Goal: Information Seeking & Learning: Learn about a topic

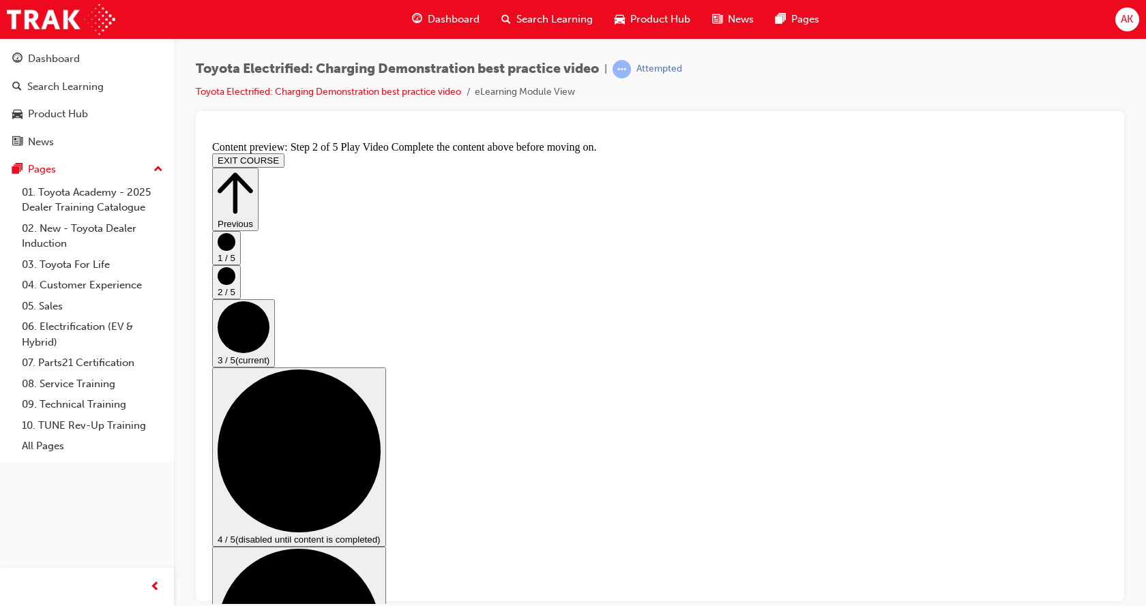
scroll to position [136, 0]
checkbox input "true"
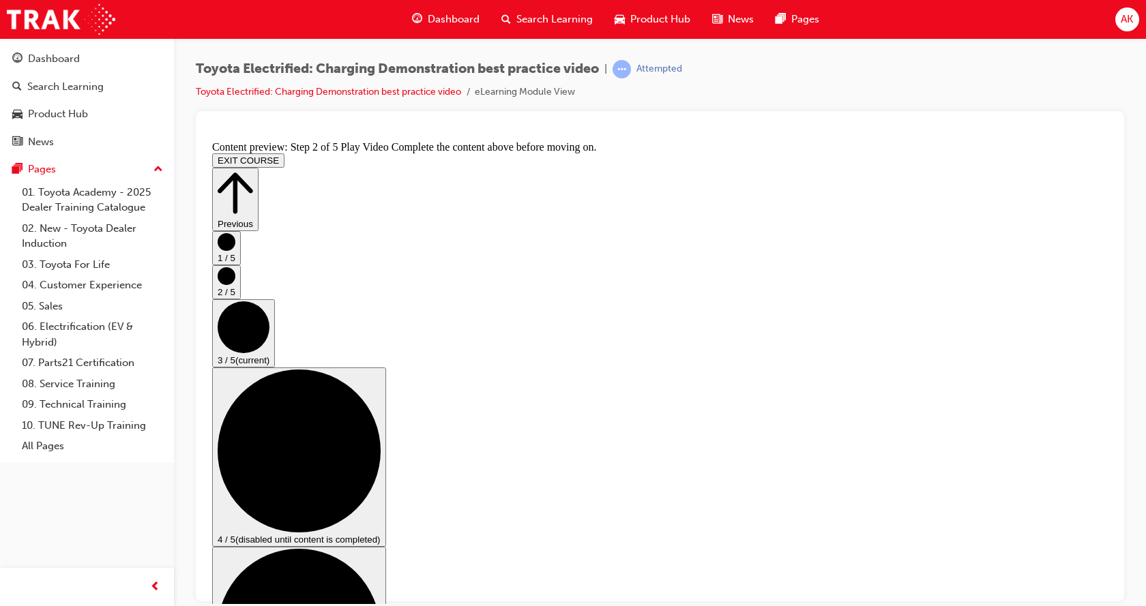
checkbox input "false"
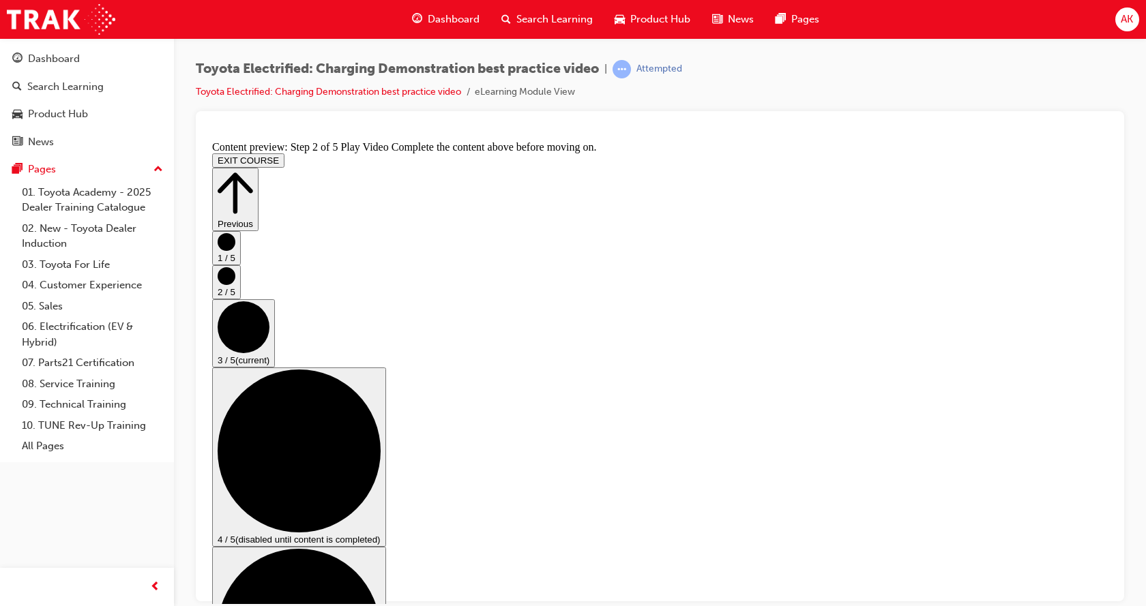
checkbox input "false"
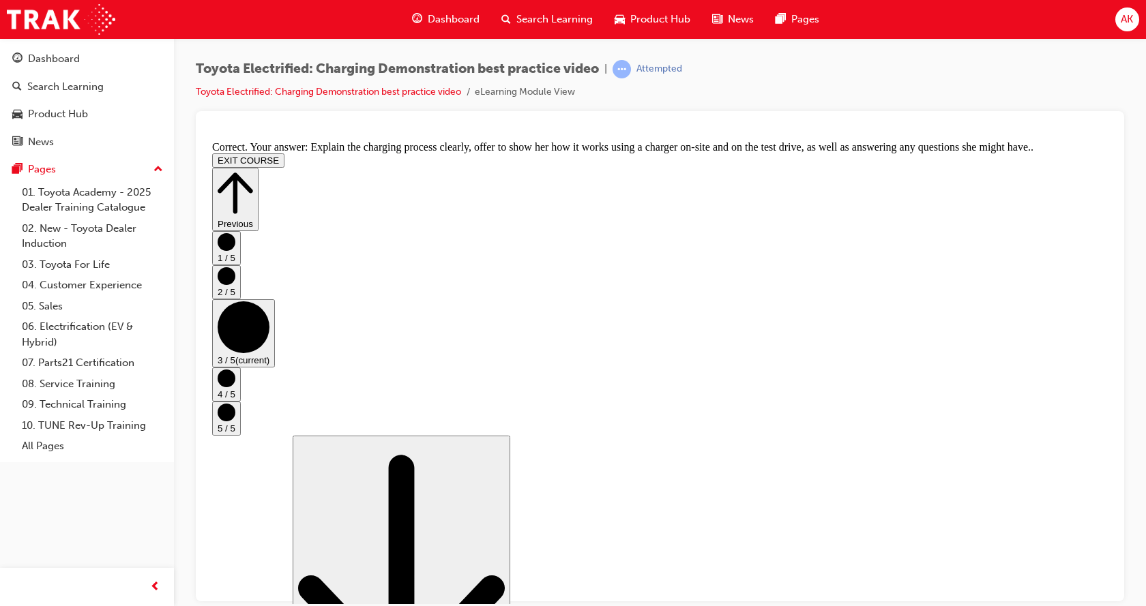
scroll to position [273, 0]
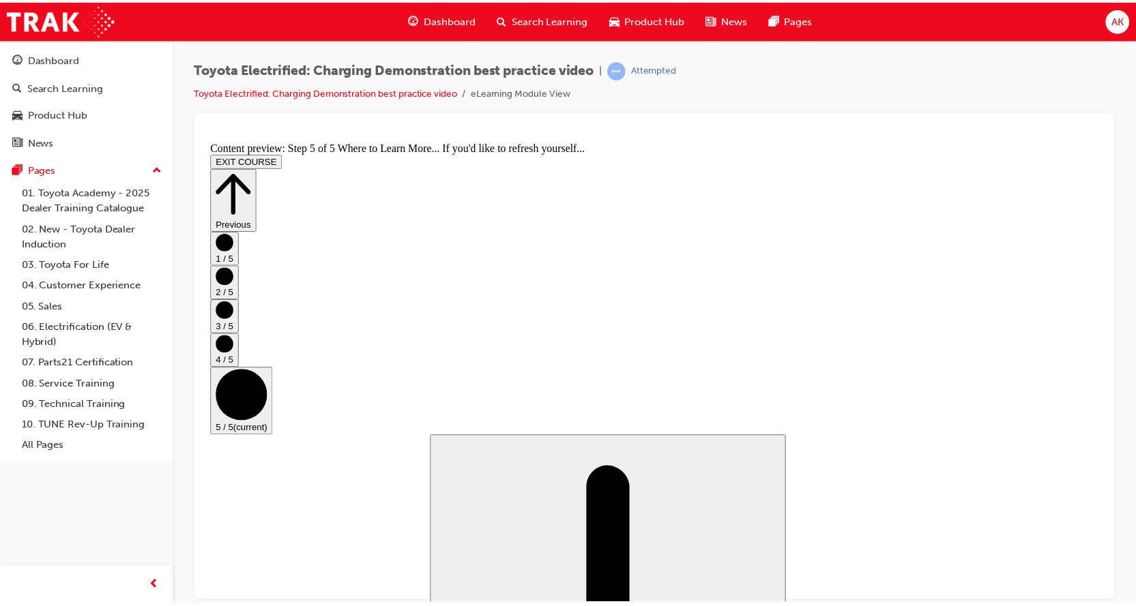
scroll to position [159, 0]
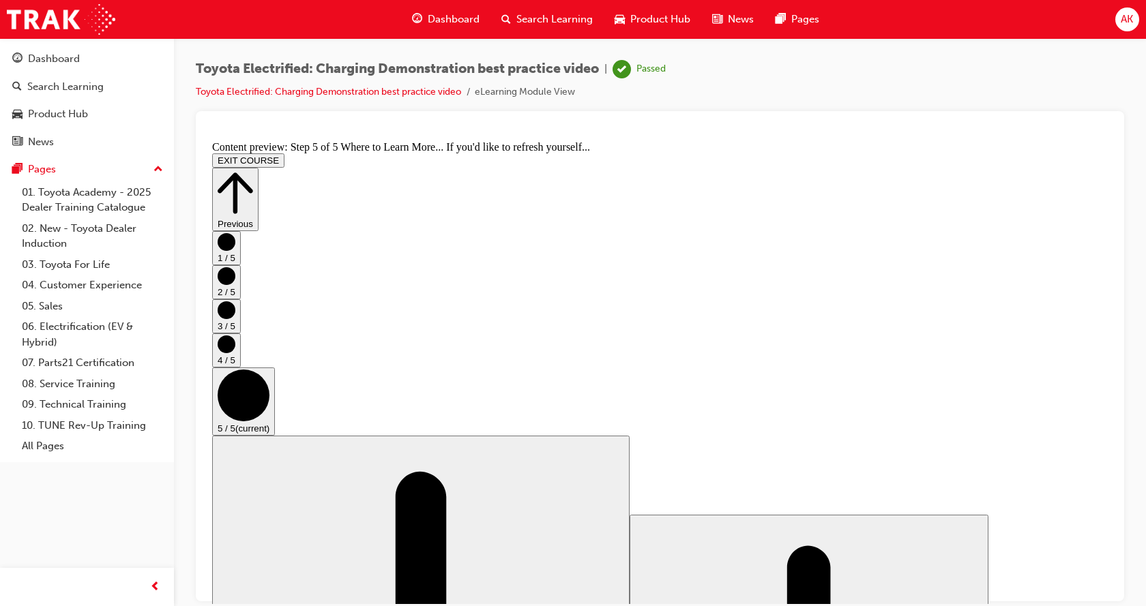
click at [445, 19] on span "Dashboard" at bounding box center [454, 20] width 52 height 16
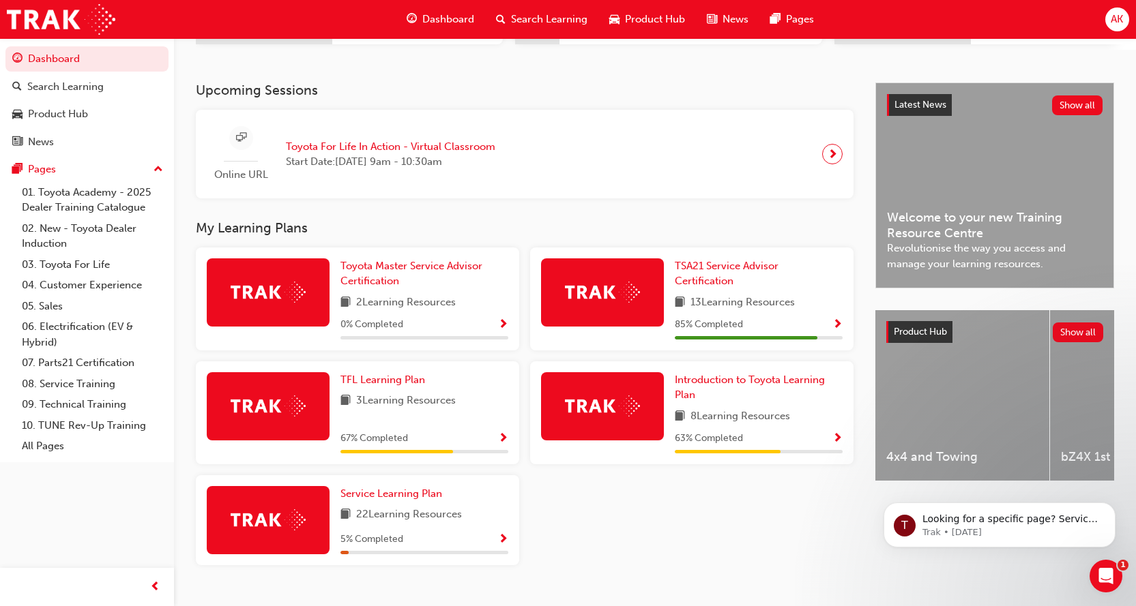
scroll to position [296, 0]
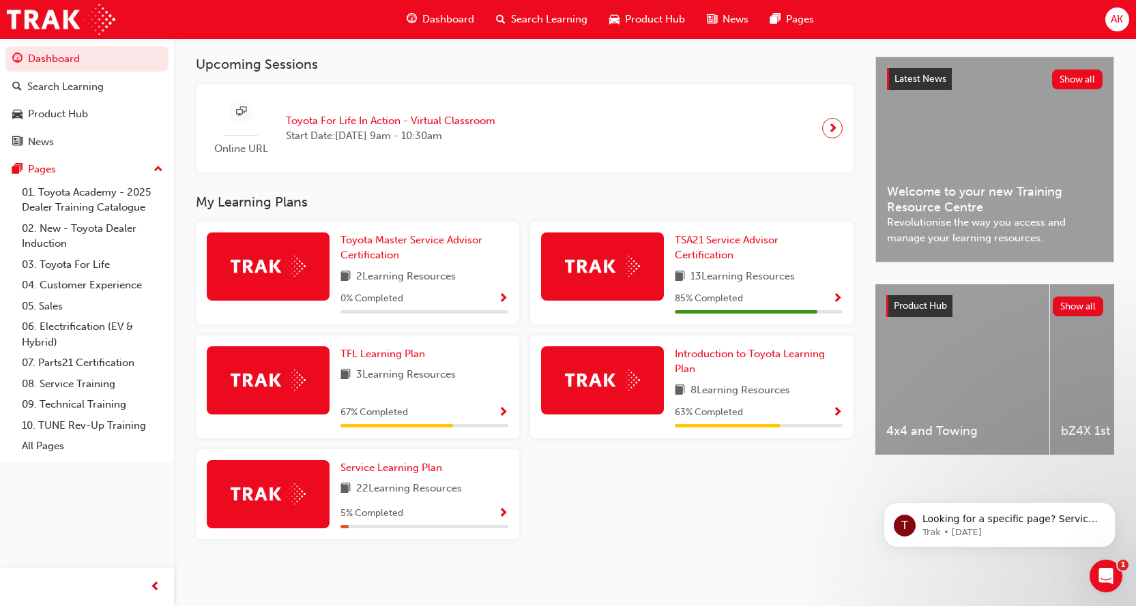
click at [1079, 383] on div "bZ4X 1st Generation" at bounding box center [1137, 369] width 174 height 171
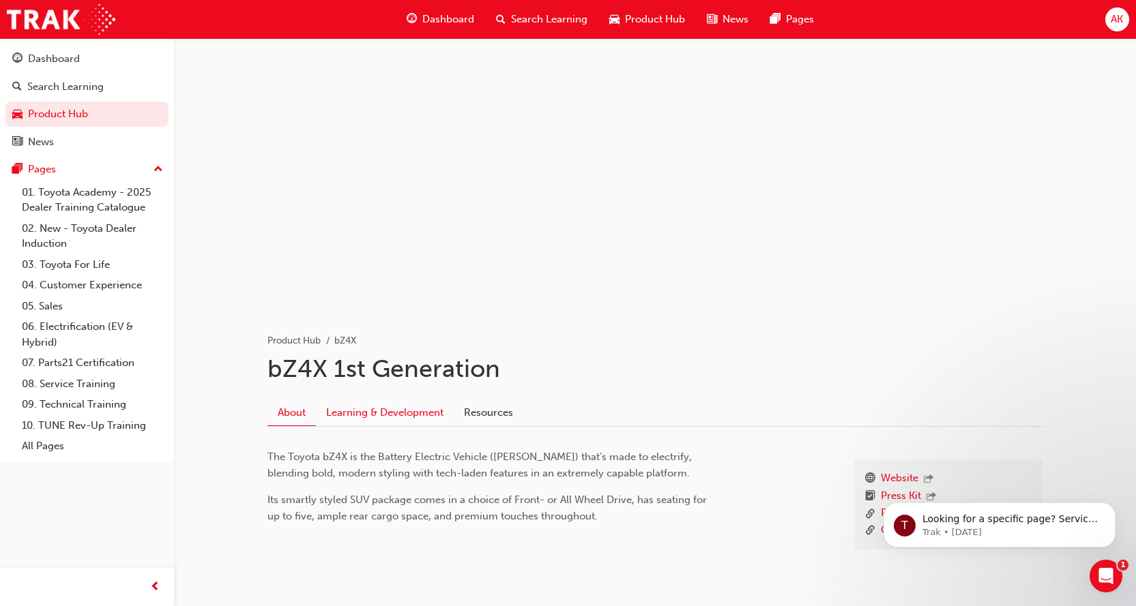
click at [353, 417] on link "Learning & Development" at bounding box center [385, 413] width 138 height 26
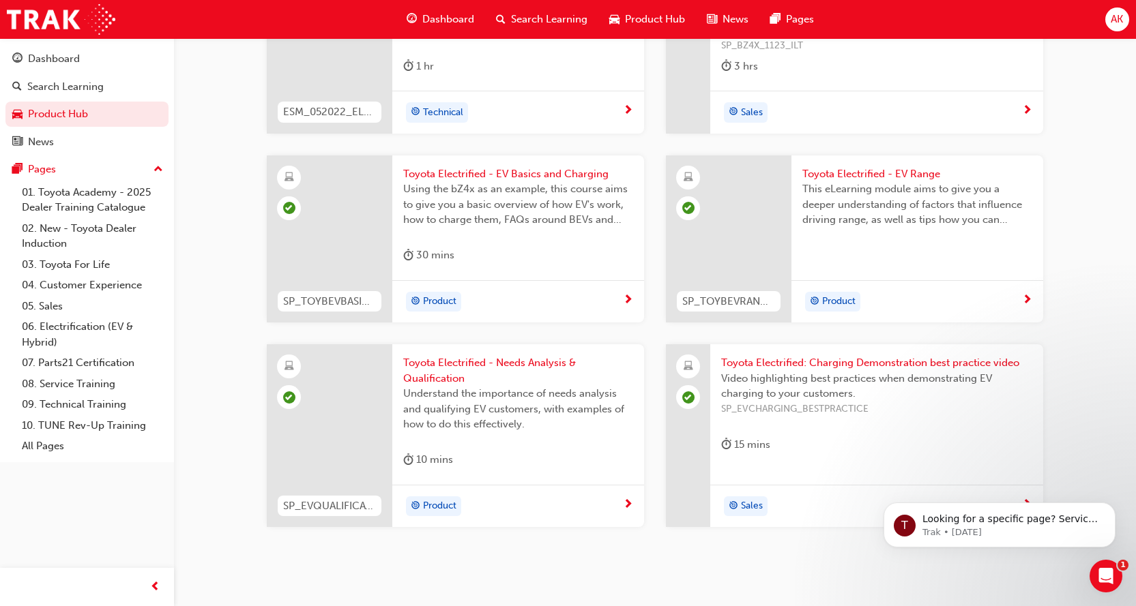
scroll to position [1296, 0]
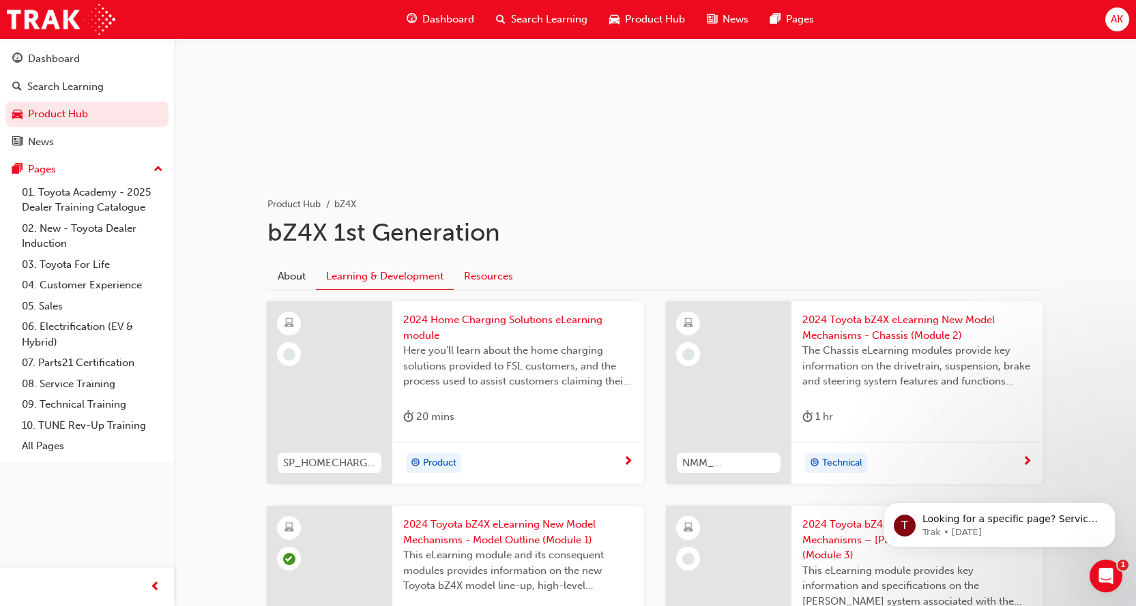
click at [492, 277] on link "Resources" at bounding box center [489, 277] width 70 height 26
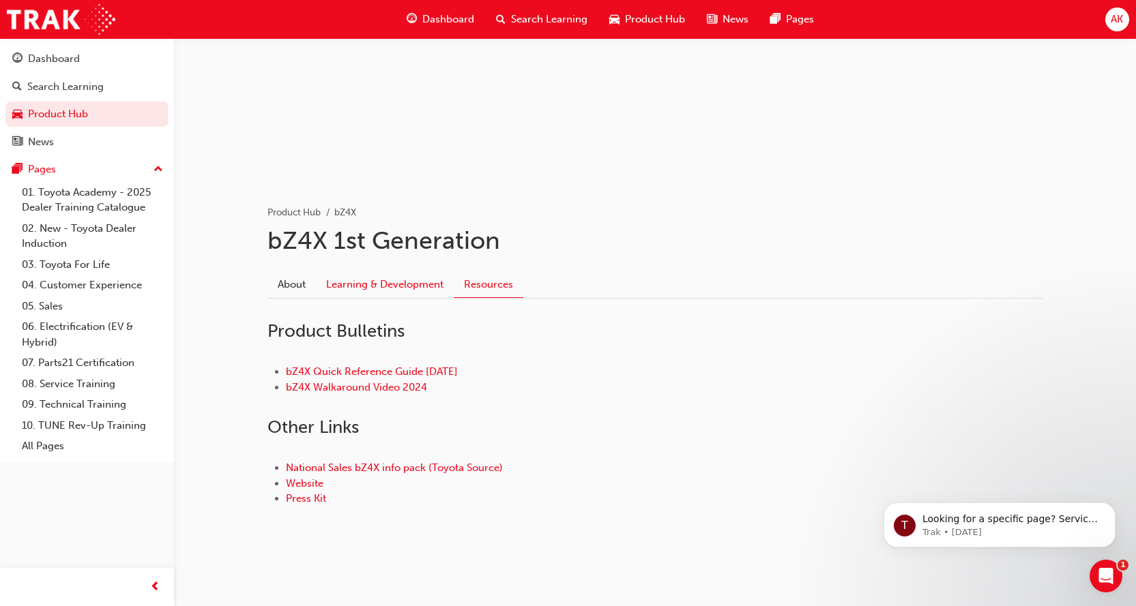
click at [381, 283] on link "Learning & Development" at bounding box center [385, 285] width 138 height 26
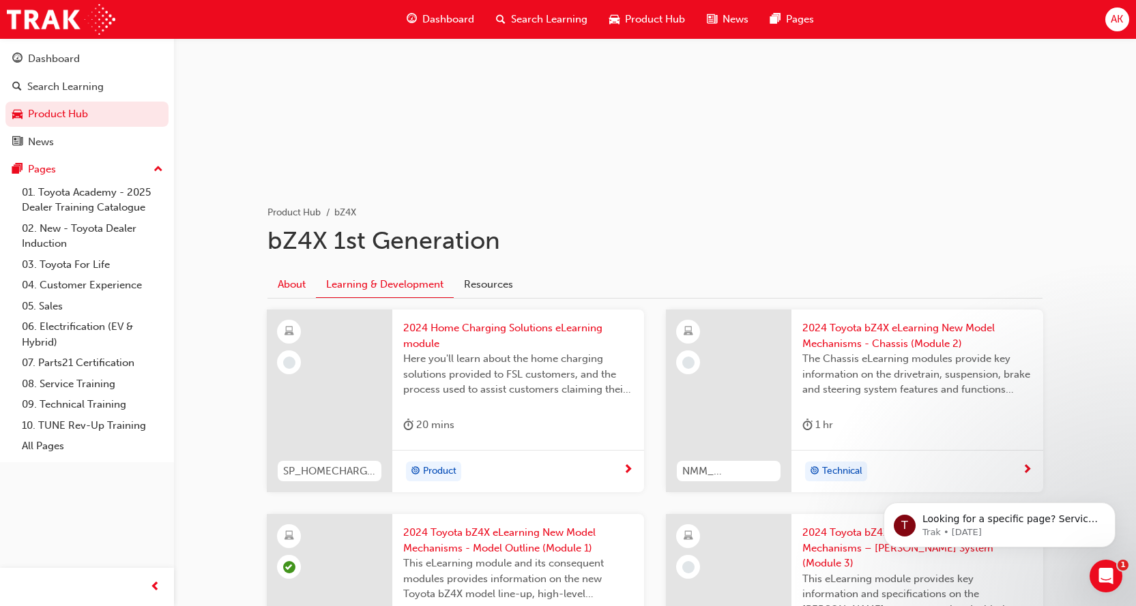
click at [286, 290] on link "About" at bounding box center [291, 285] width 48 height 26
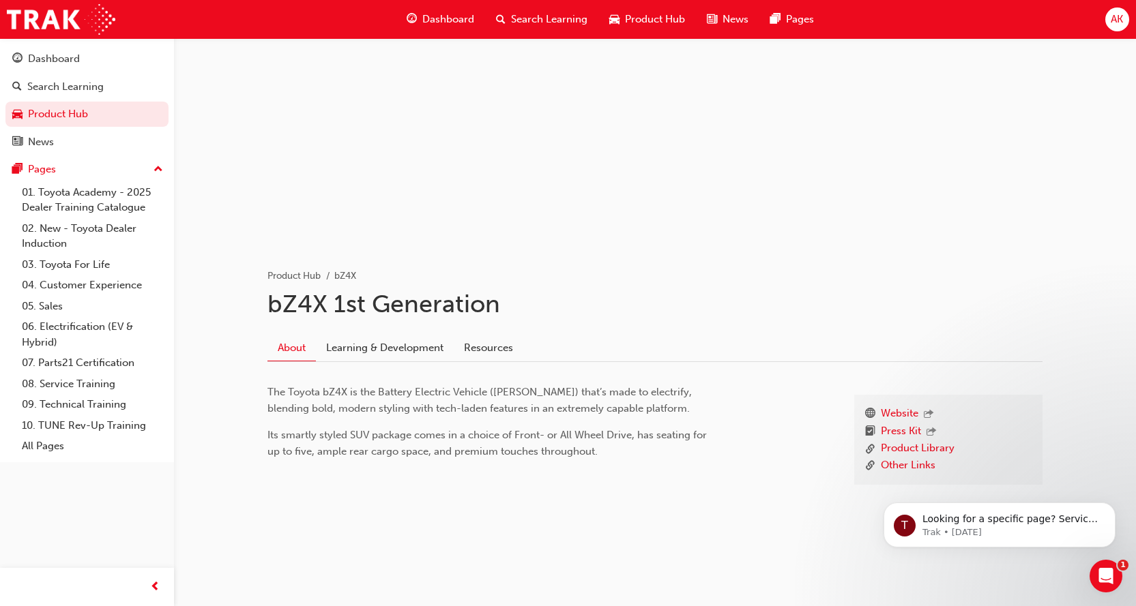
scroll to position [65, 0]
click at [405, 342] on link "Learning & Development" at bounding box center [385, 349] width 138 height 26
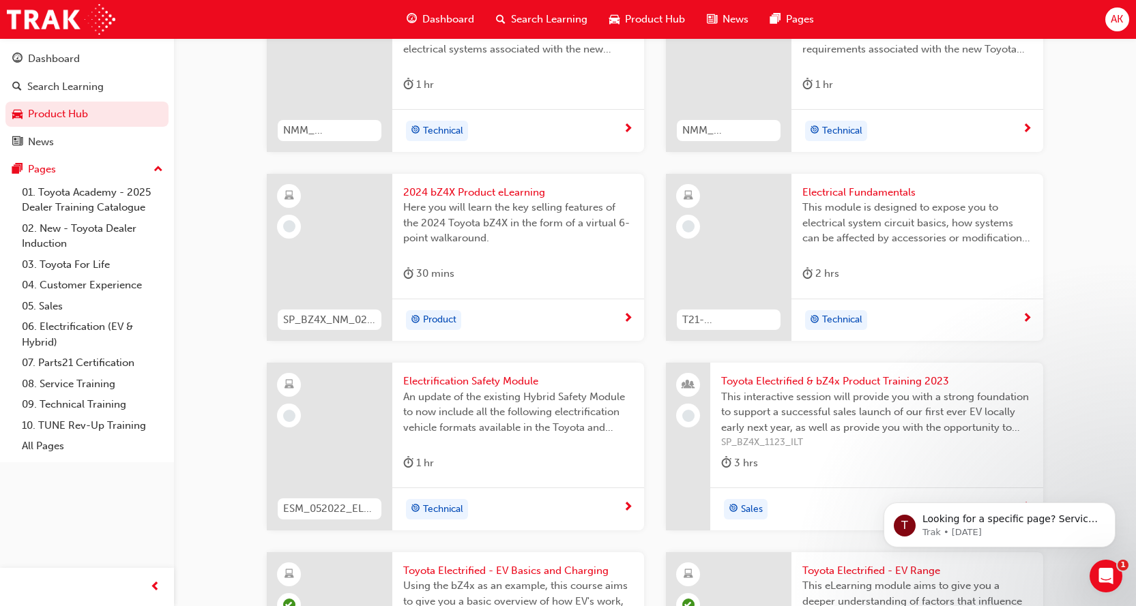
scroll to position [952, 0]
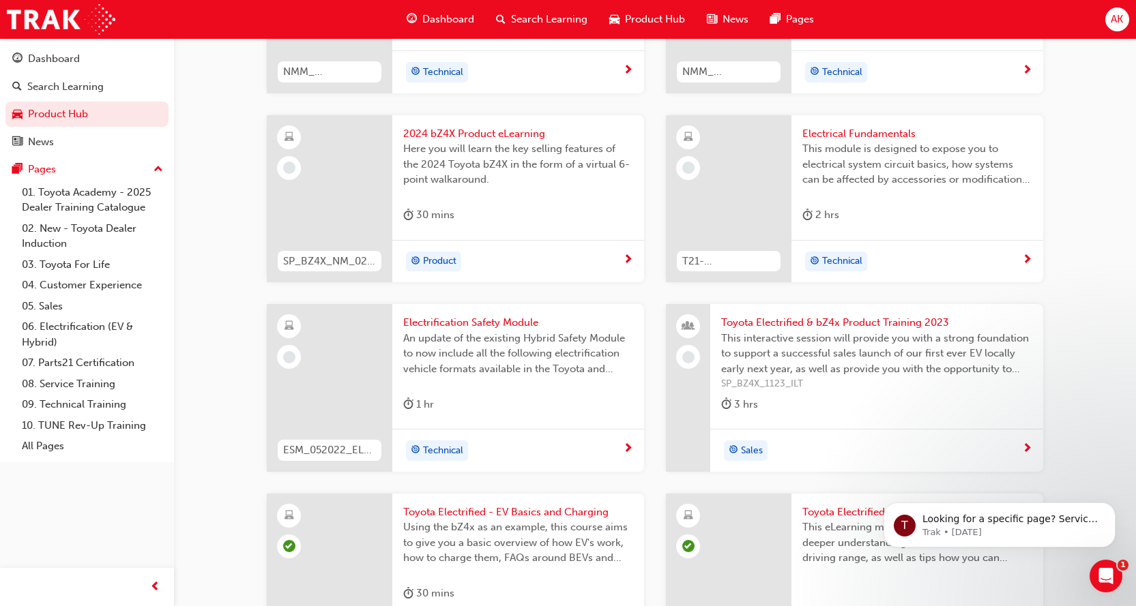
click at [463, 126] on span "2024 bZ4X Product eLearning" at bounding box center [518, 134] width 230 height 16
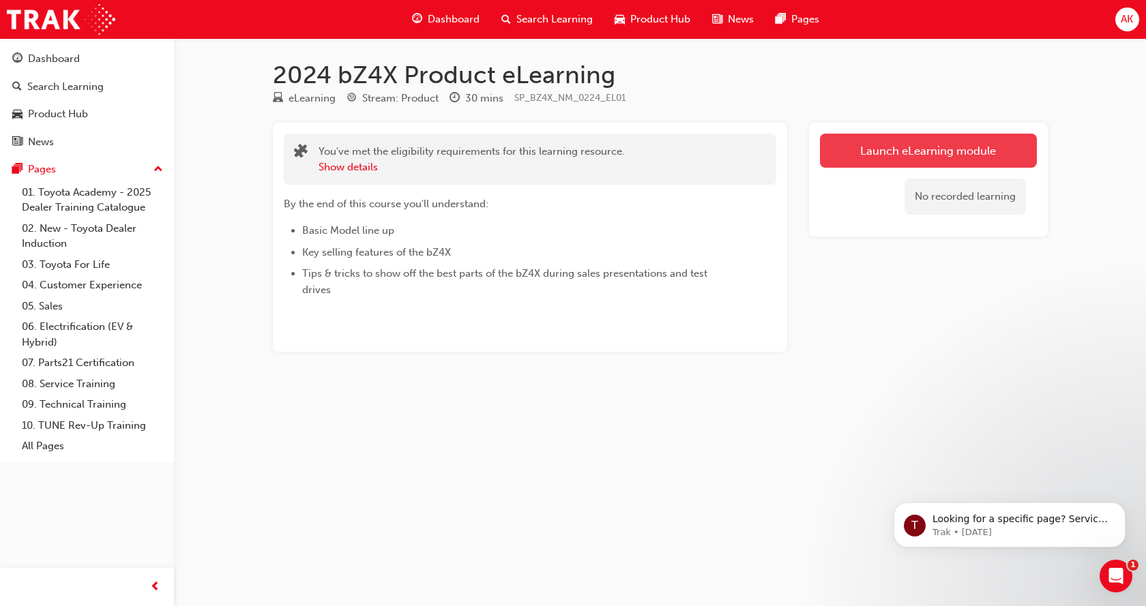
click at [922, 154] on link "Launch eLearning module" at bounding box center [928, 151] width 217 height 34
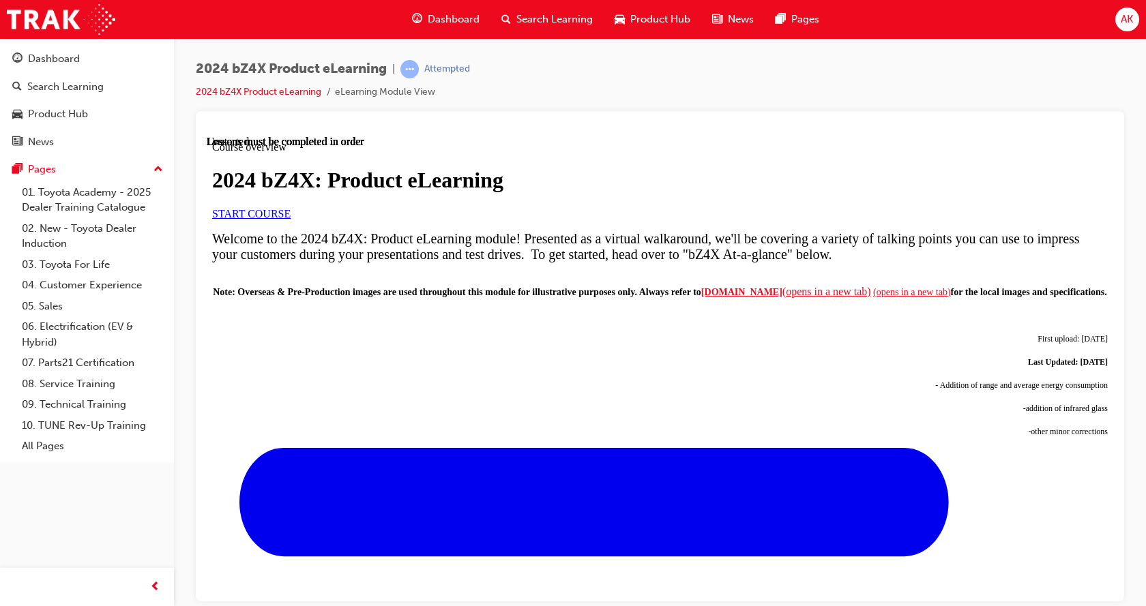
click at [291, 219] on link "START COURSE" at bounding box center [251, 213] width 78 height 12
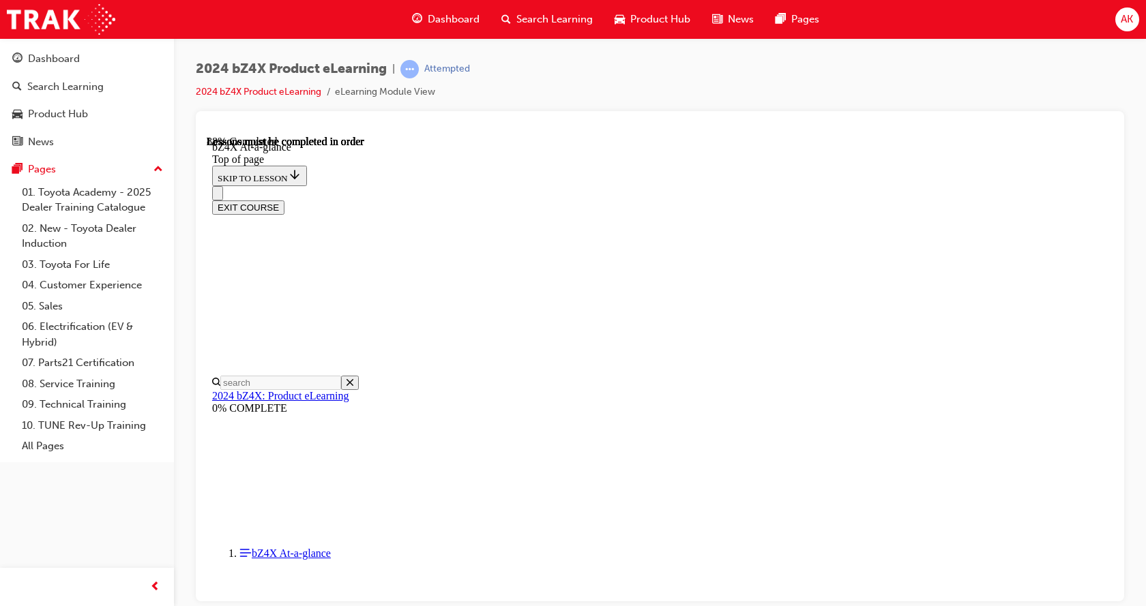
scroll to position [1923, 0]
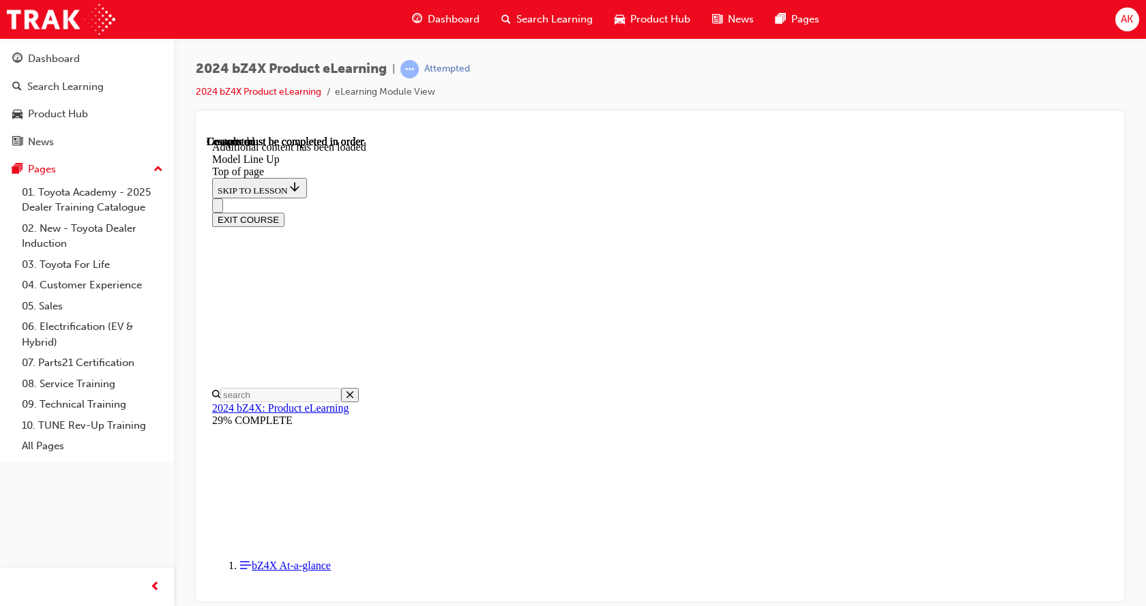
scroll to position [2712, 0]
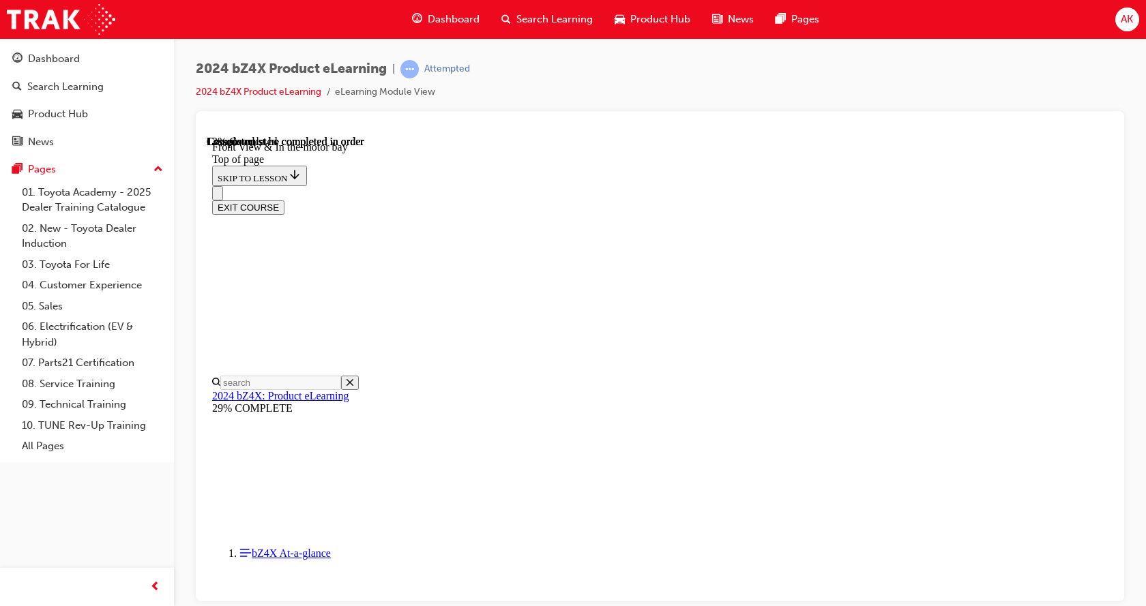
scroll to position [315, 0]
drag, startPoint x: 930, startPoint y: 247, endPoint x: 849, endPoint y: 267, distance: 83.7
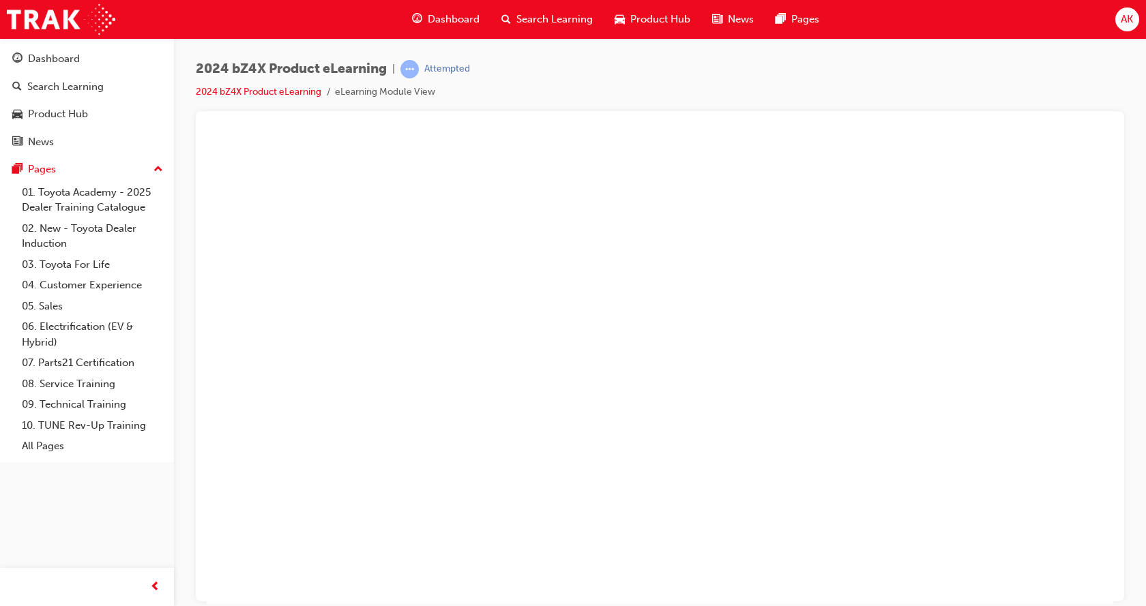
click at [581, 488] on button "Unzoom image" at bounding box center [660, 369] width 906 height 469
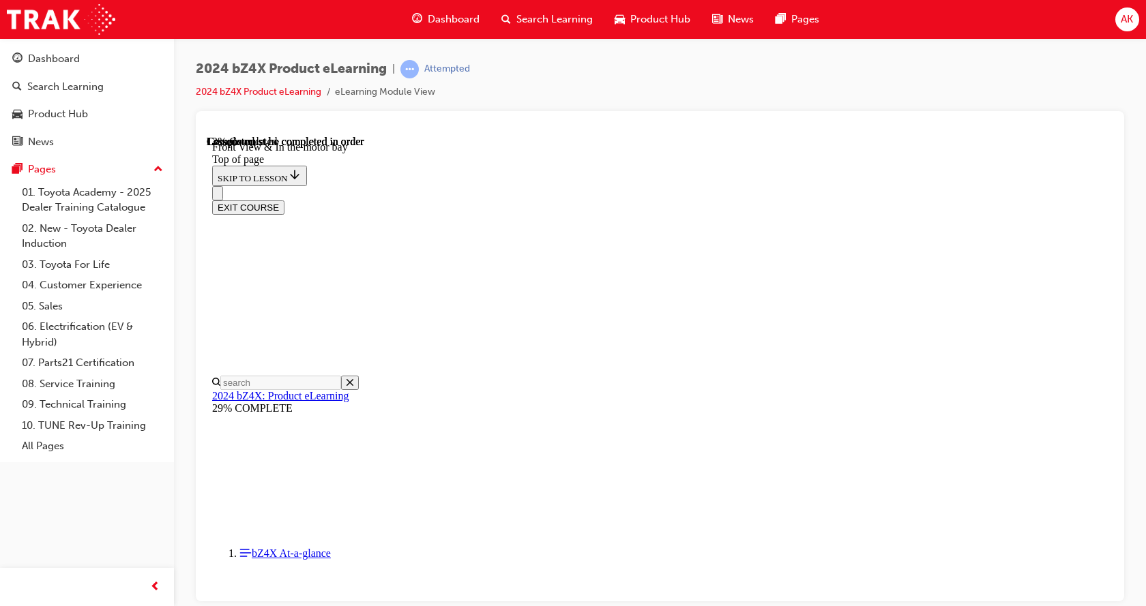
scroll to position [503, 0]
drag, startPoint x: 590, startPoint y: 439, endPoint x: 582, endPoint y: 412, distance: 28.5
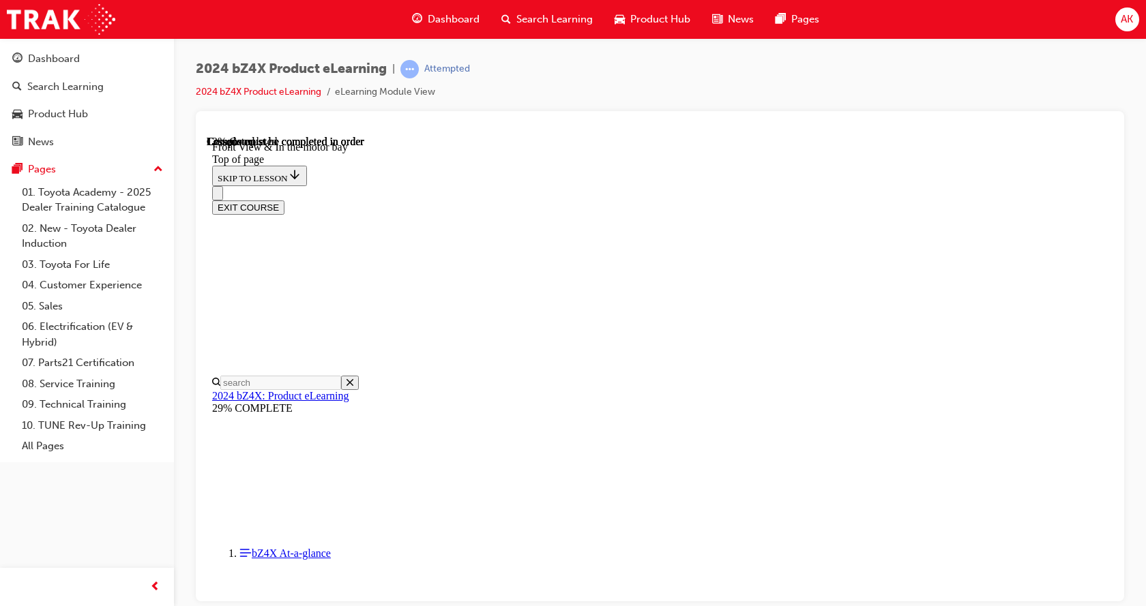
drag, startPoint x: 599, startPoint y: 576, endPoint x: 653, endPoint y: 513, distance: 83.2
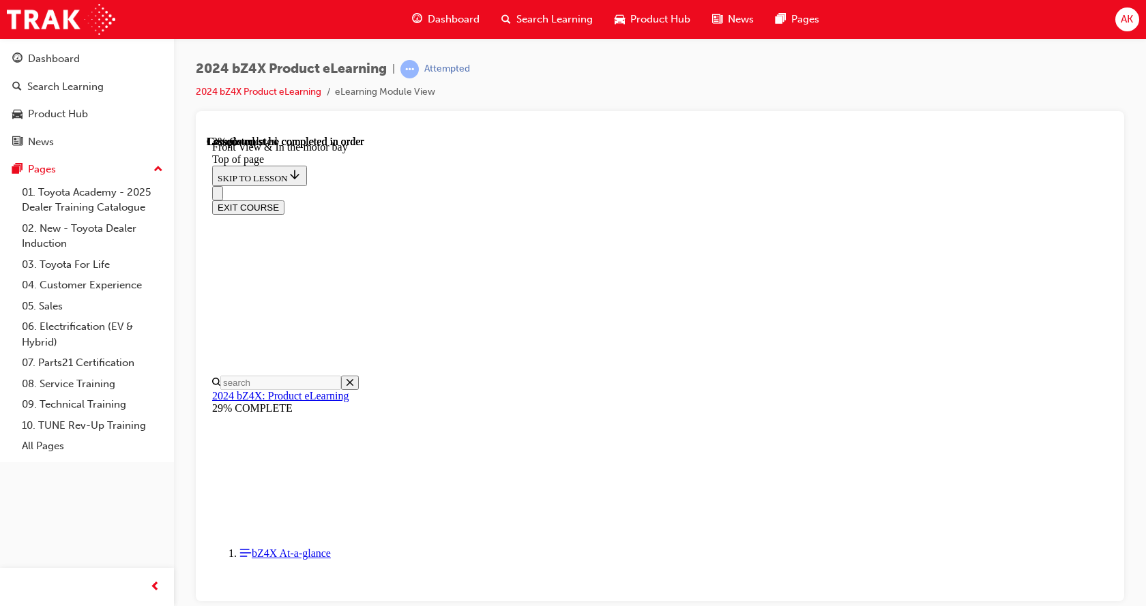
scroll to position [190, 0]
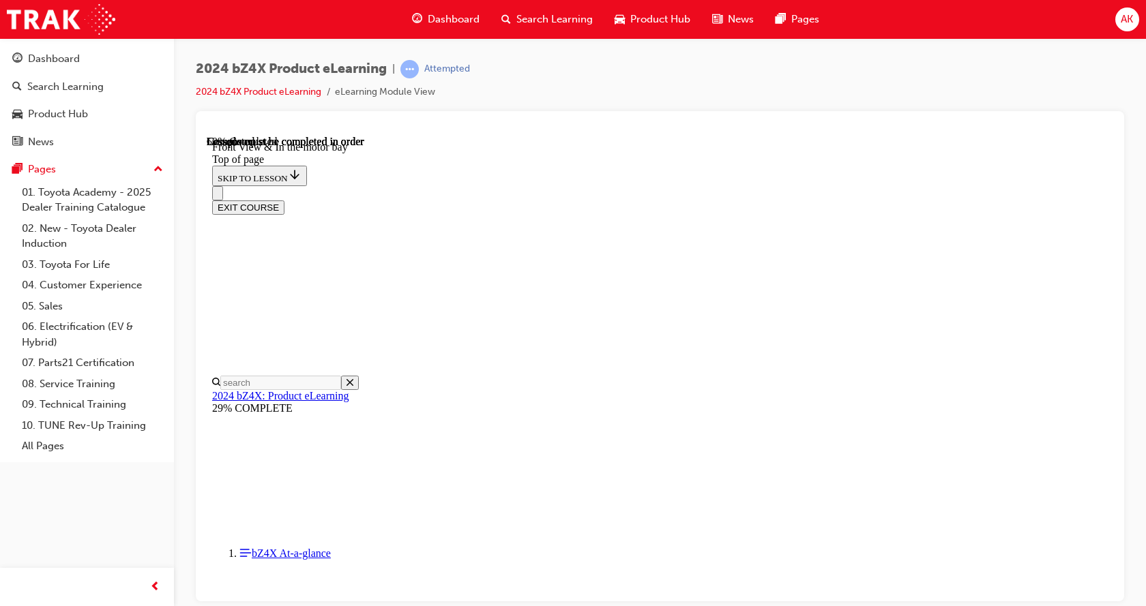
scroll to position [963, 0]
drag, startPoint x: 549, startPoint y: 391, endPoint x: 548, endPoint y: 346, distance: 45.0
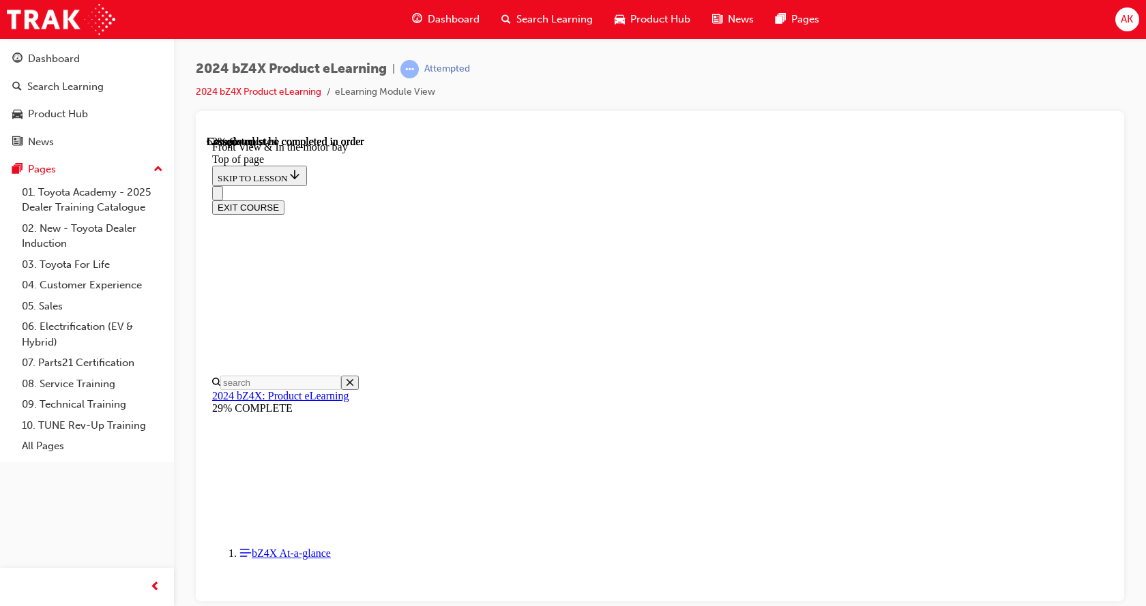
scroll to position [1986, 0]
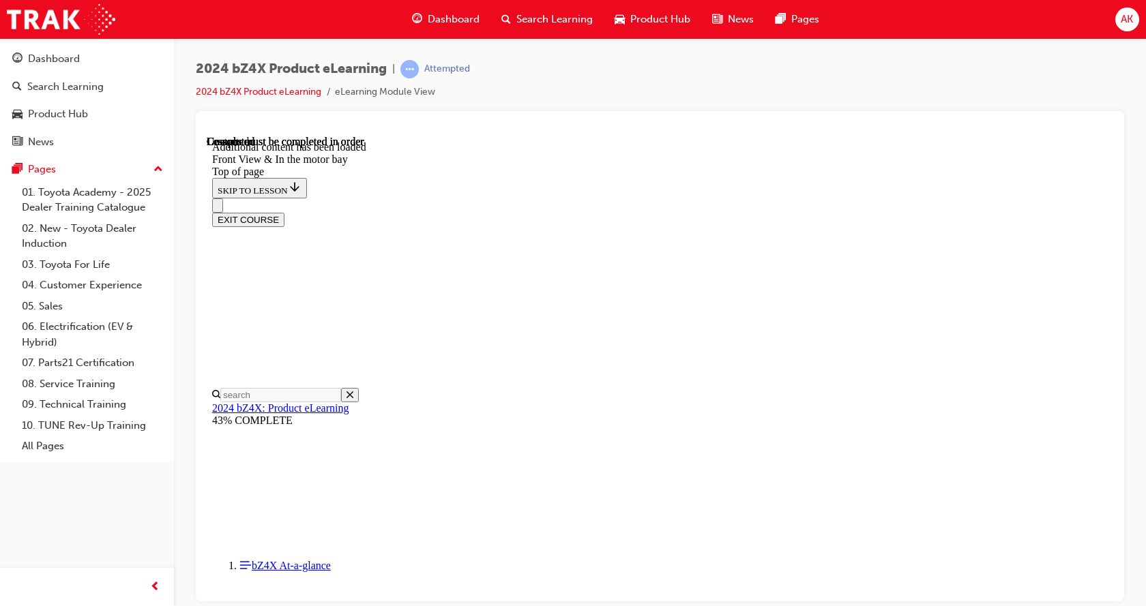
scroll to position [2307, 0]
drag, startPoint x: 674, startPoint y: 348, endPoint x: 742, endPoint y: 288, distance: 90.8
drag, startPoint x: 677, startPoint y: 347, endPoint x: 750, endPoint y: 348, distance: 73.0
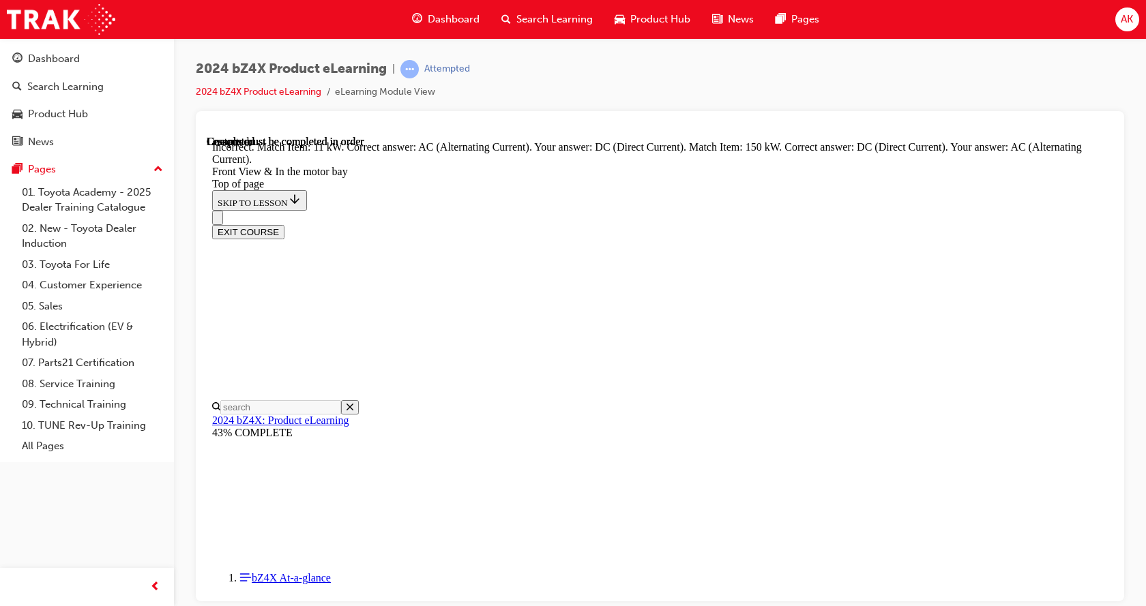
drag, startPoint x: 699, startPoint y: 344, endPoint x: 758, endPoint y: 290, distance: 80.1
drag, startPoint x: 646, startPoint y: 288, endPoint x: 687, endPoint y: 351, distance: 74.3
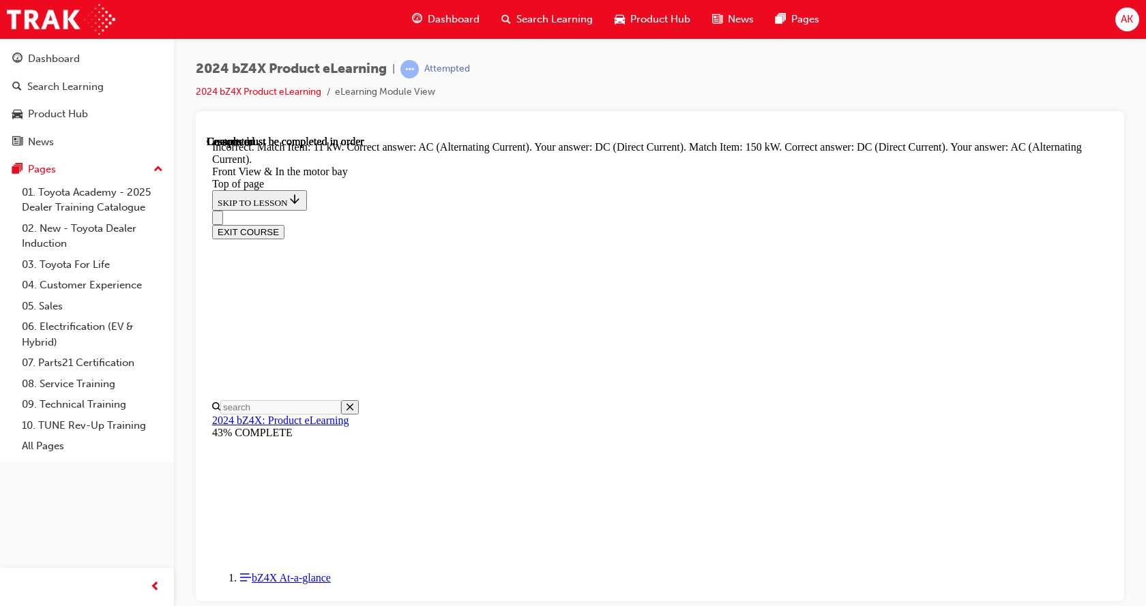
drag, startPoint x: 655, startPoint y: 291, endPoint x: 720, endPoint y: 282, distance: 65.4
drag, startPoint x: 702, startPoint y: 357, endPoint x: 716, endPoint y: 356, distance: 13.7
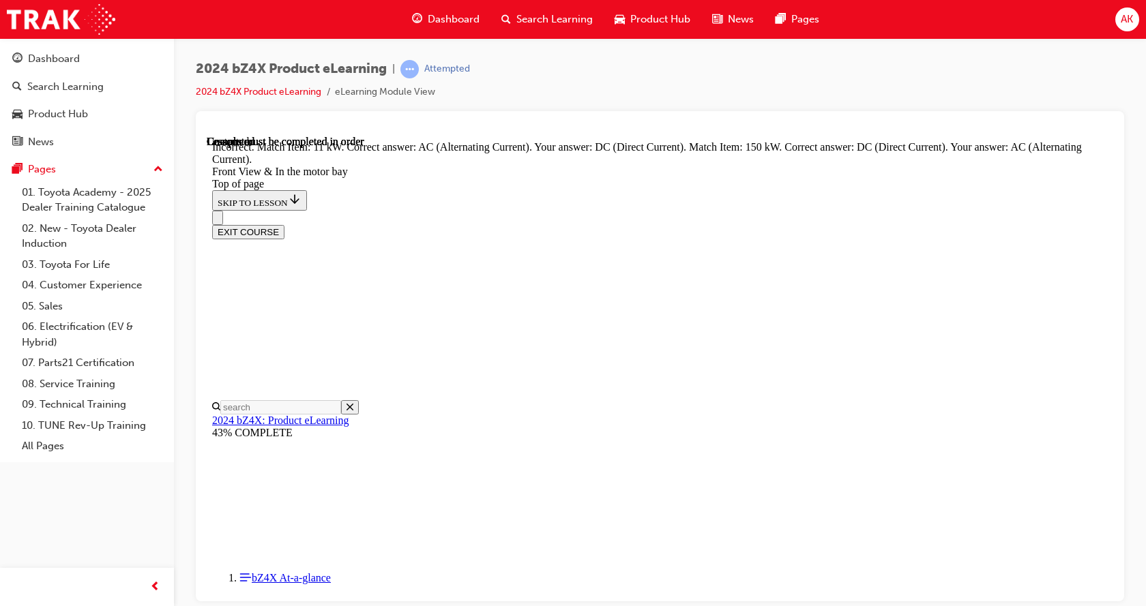
drag, startPoint x: 647, startPoint y: 301, endPoint x: 740, endPoint y: 291, distance: 93.3
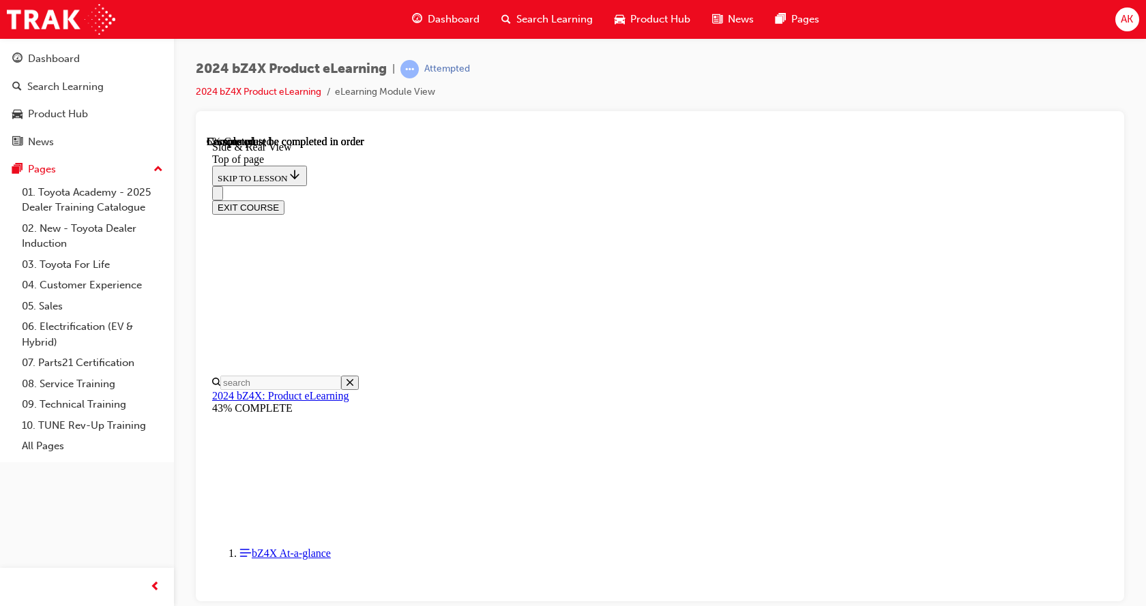
scroll to position [383, 0]
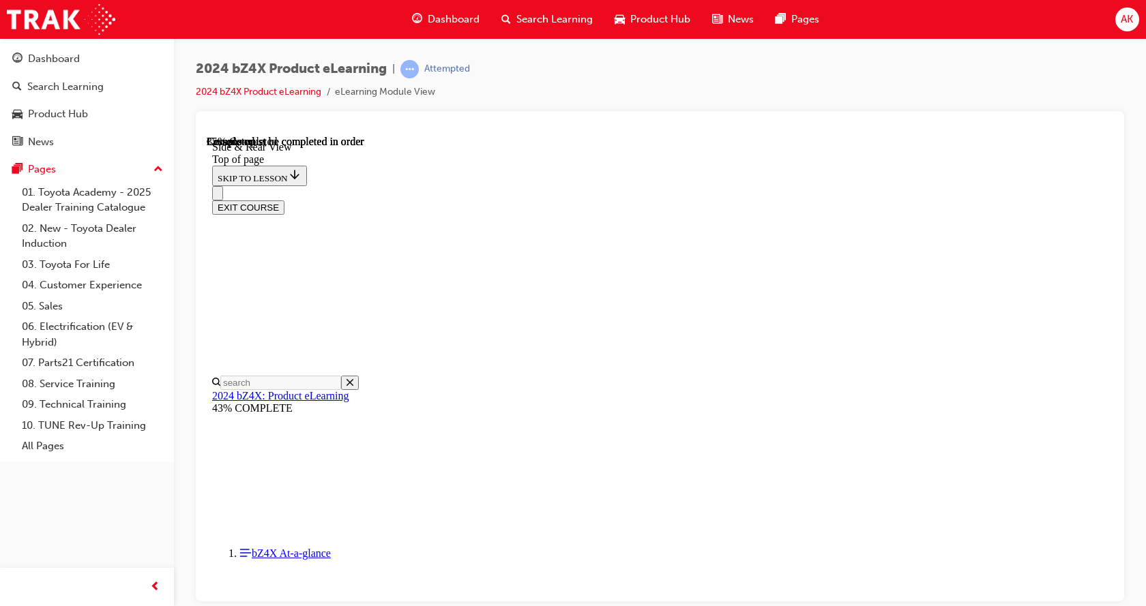
click at [1060, 110] on div "2024 bZ4X Product eLearning | Attempted 2024 bZ4X Product eLearning eLearning M…" at bounding box center [660, 85] width 928 height 51
